Goal: Task Accomplishment & Management: Manage account settings

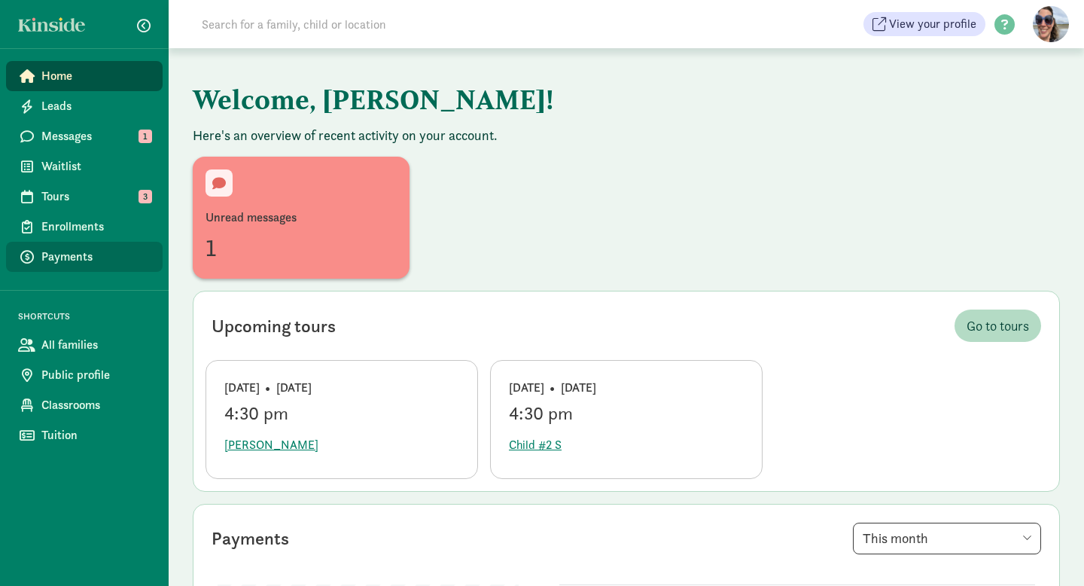
click at [52, 257] on span "Payments" at bounding box center [95, 257] width 109 height 18
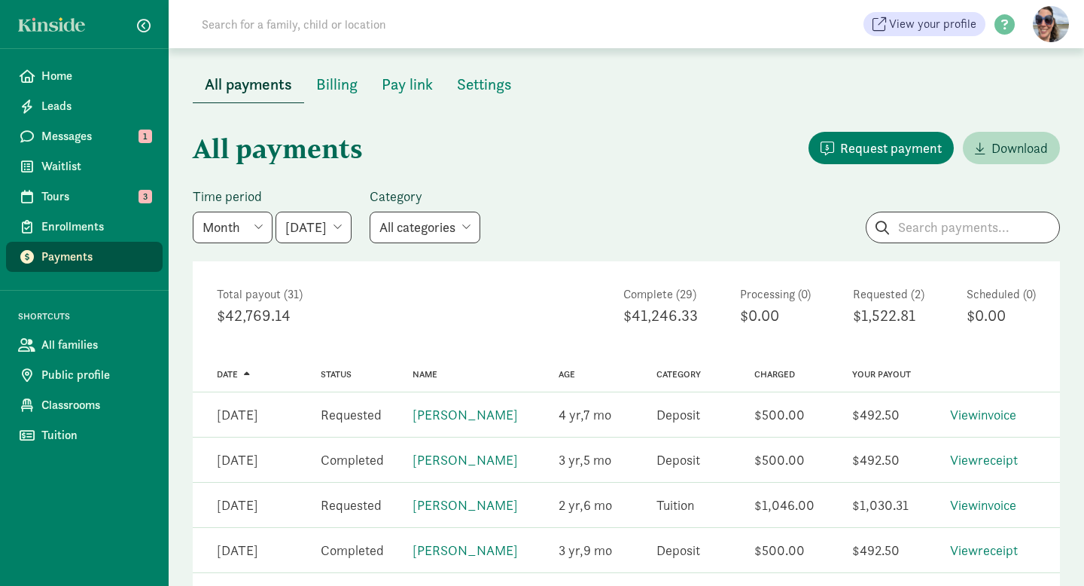
click at [352, 231] on select "May 2025 June 2025 July 2025 August 2025 September 2025 October 2025 November 2…" at bounding box center [314, 228] width 76 height 32
select select "2025-09-01"
click at [276, 212] on select "May 2025 June 2025 July 2025 August 2025 September 2025 October 2025 November 2…" at bounding box center [314, 228] width 76 height 32
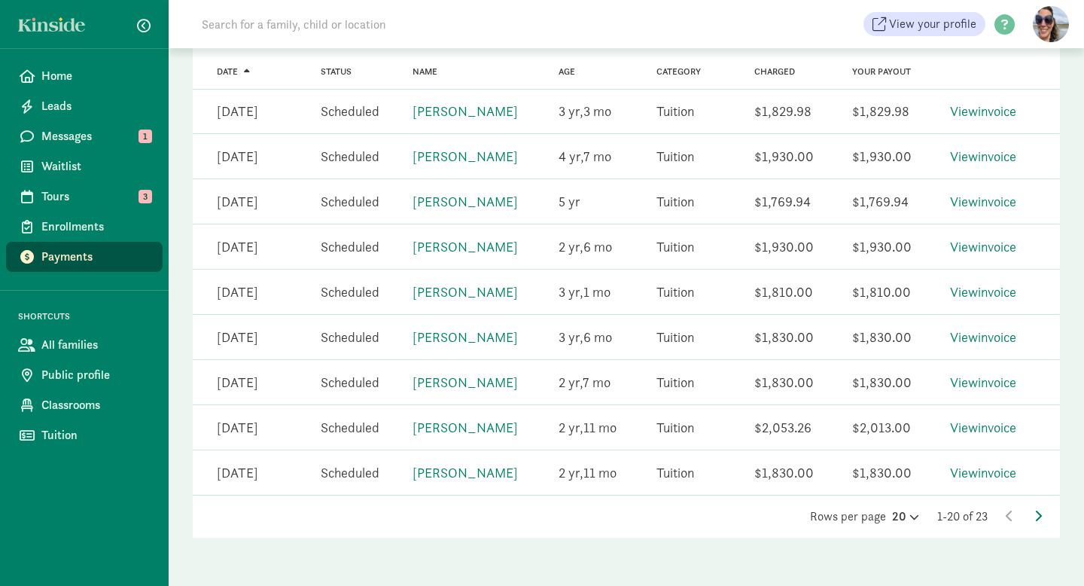
scroll to position [821, 0]
click at [1040, 513] on icon at bounding box center [1038, 516] width 8 height 12
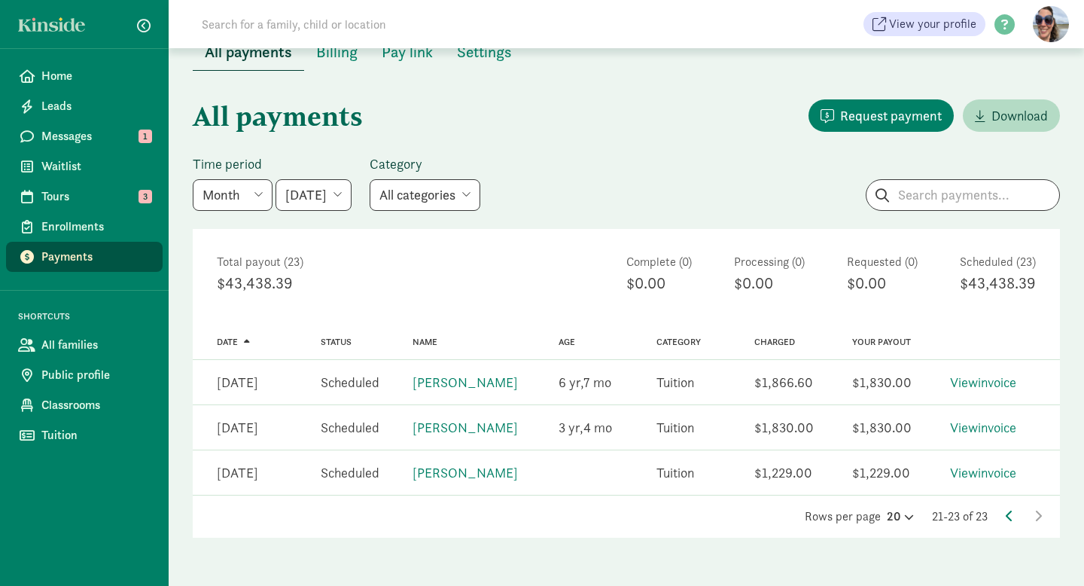
scroll to position [32, 0]
click at [1005, 473] on link "View invoice" at bounding box center [983, 472] width 66 height 17
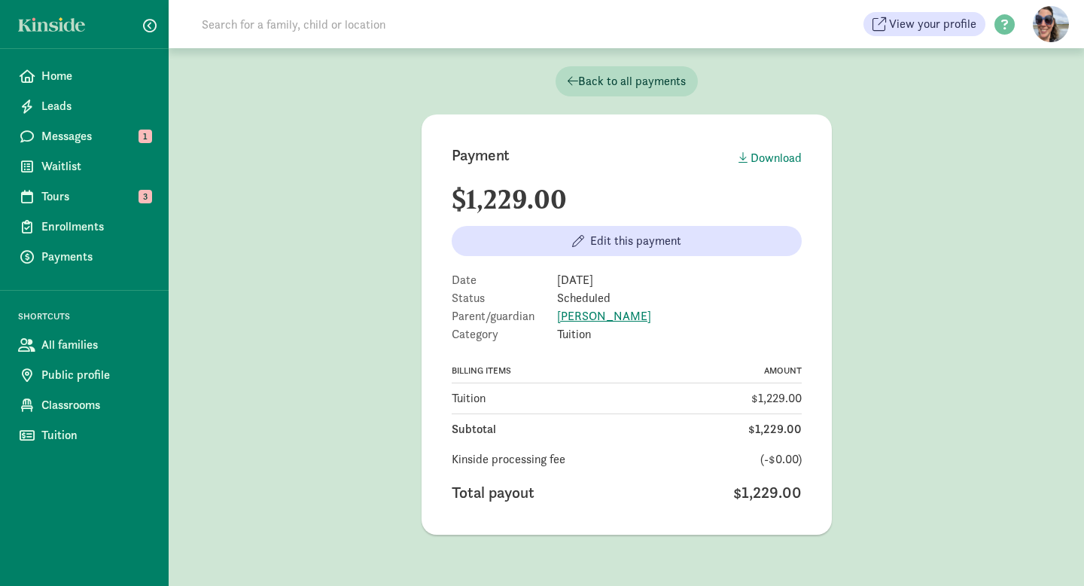
click at [384, 432] on main "Payment Download $1,229.00 Edit this payment Date [DATE] Status Scheduled Paren…" at bounding box center [626, 324] width 915 height 420
